Goal: Navigation & Orientation: Find specific page/section

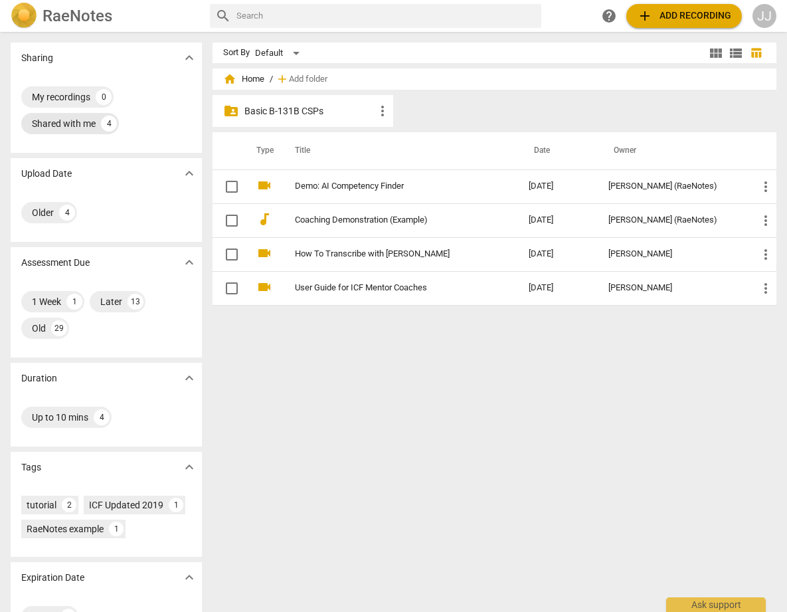
click at [49, 121] on div "Shared with me" at bounding box center [64, 123] width 64 height 13
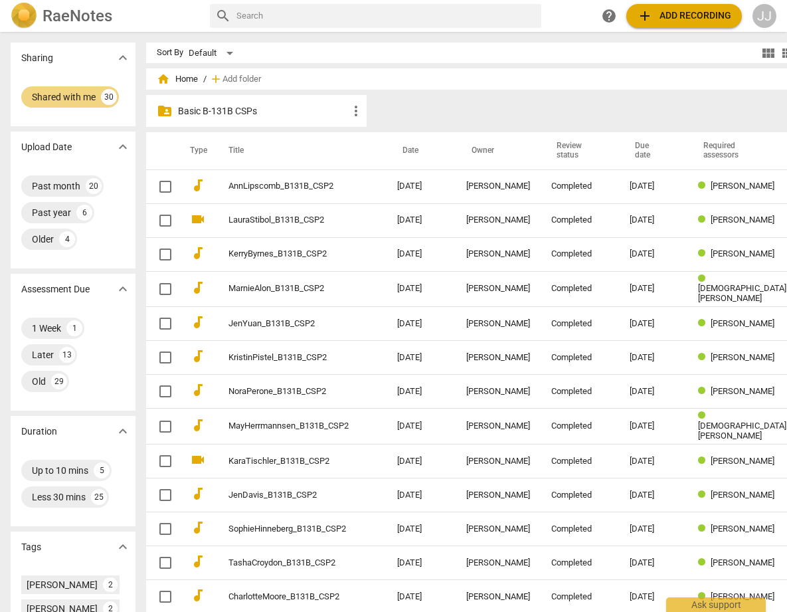
click at [278, 107] on p "Basic B-131B CSPs" at bounding box center [263, 111] width 170 height 14
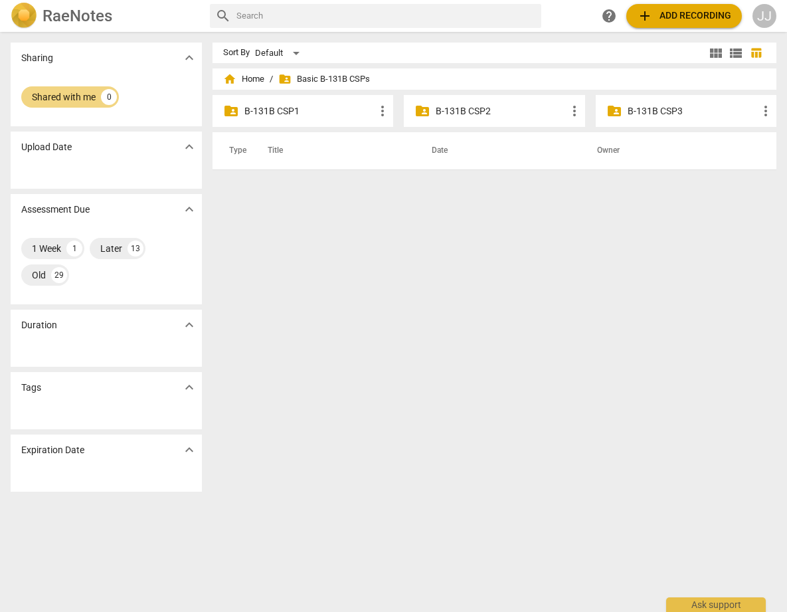
click at [620, 104] on div "folder_shared B-131B CSP3 more_vert" at bounding box center [686, 111] width 181 height 32
click at [623, 113] on div "folder_shared B-131B CSP3 more_vert" at bounding box center [686, 111] width 181 height 32
click at [679, 114] on p "B-131B CSP3" at bounding box center [693, 111] width 130 height 14
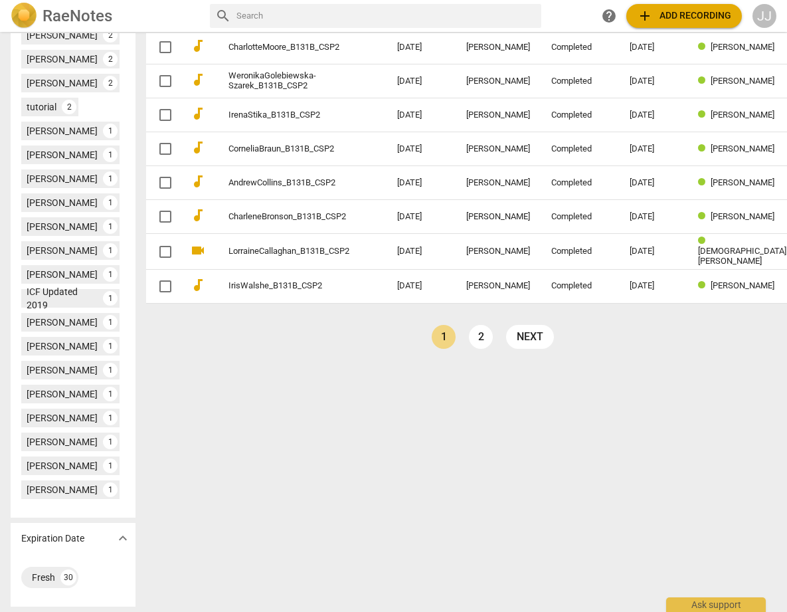
scroll to position [561, 0]
click at [506, 325] on link "next" at bounding box center [530, 337] width 48 height 24
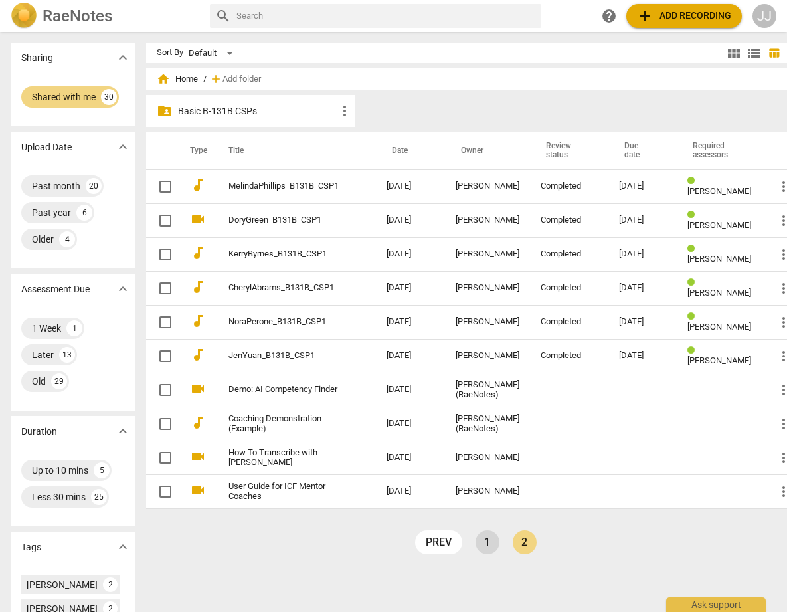
click at [476, 541] on link "1" at bounding box center [488, 542] width 24 height 24
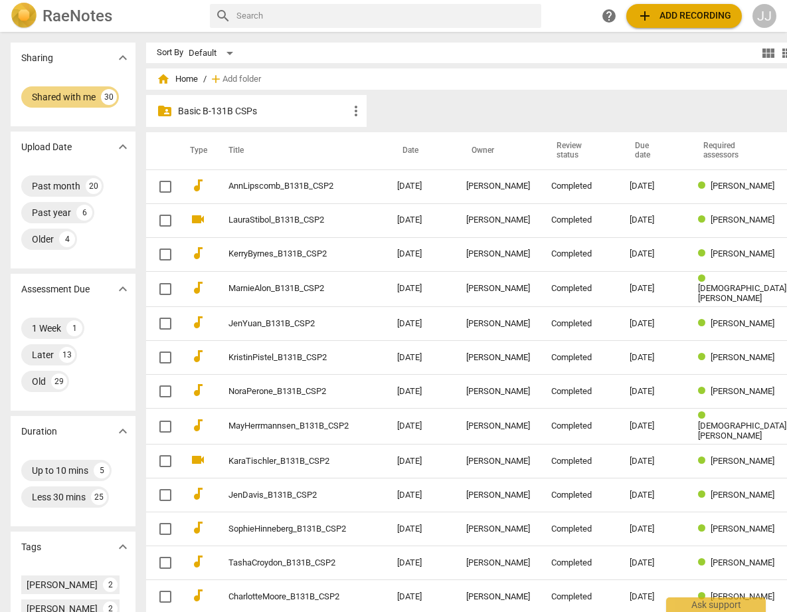
click at [178, 110] on p "Basic B-131B CSPs" at bounding box center [263, 111] width 170 height 14
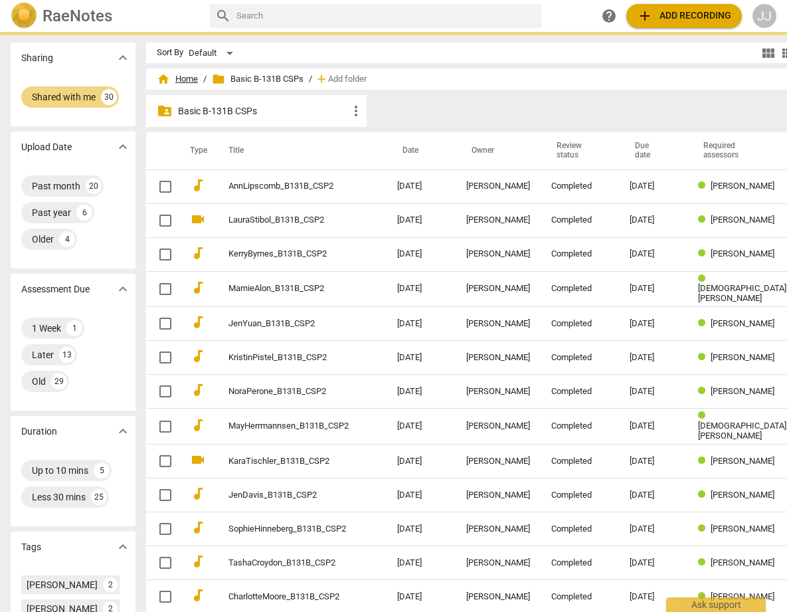
click at [157, 76] on span "home Home" at bounding box center [177, 78] width 41 height 13
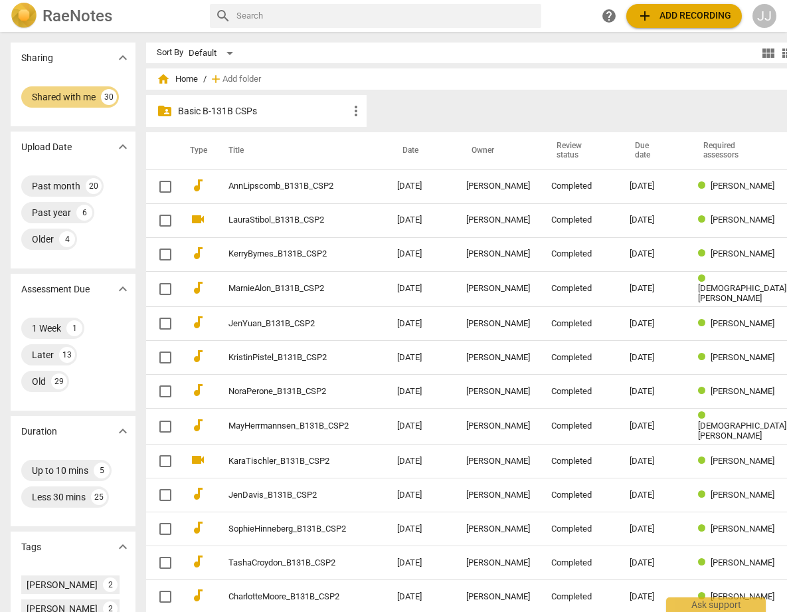
click at [186, 108] on p "Basic B-131B CSPs" at bounding box center [263, 111] width 170 height 14
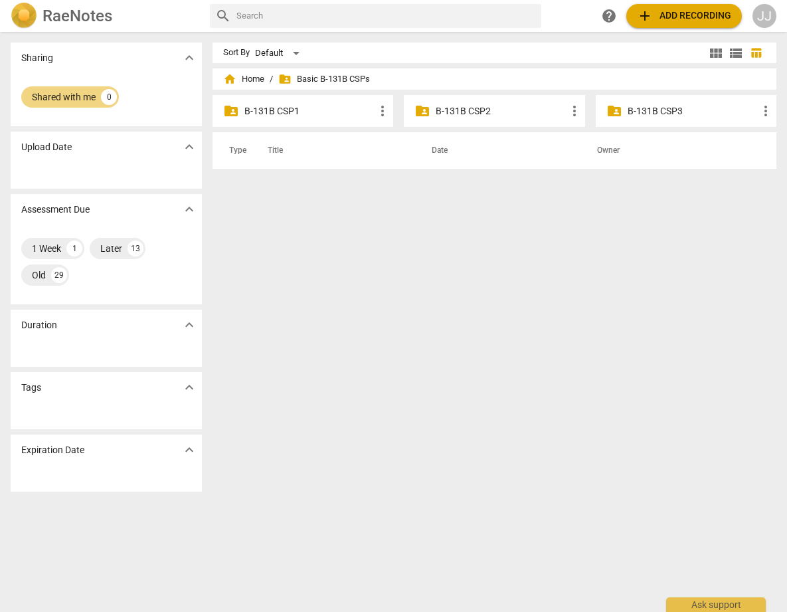
click at [648, 115] on p "B-131B CSP3" at bounding box center [693, 111] width 130 height 14
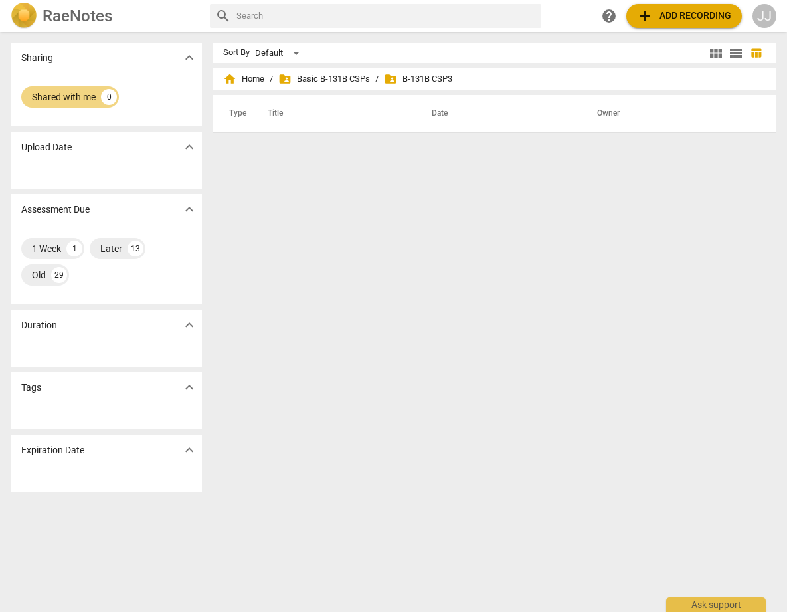
click at [447, 82] on span "folder_shared B-131B CSP3" at bounding box center [418, 78] width 68 height 13
click at [309, 74] on span "folder_shared Basic B-131B CSPs" at bounding box center [324, 78] width 92 height 13
